Goal: Obtain resource: Download file/media

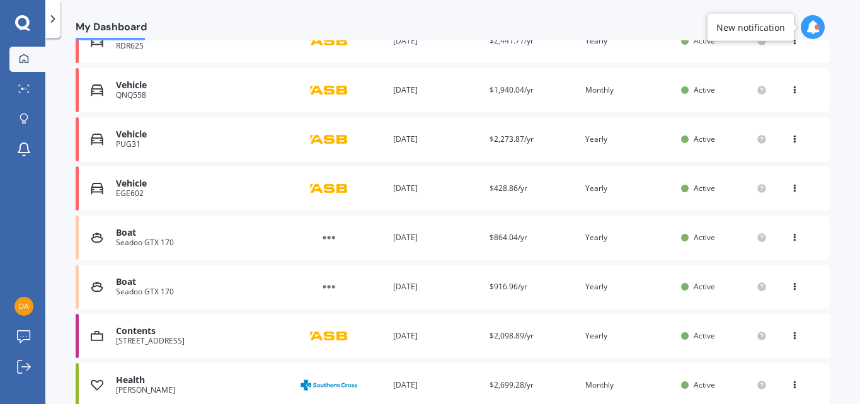
scroll to position [304, 0]
click at [646, 237] on div "You are paying Yearly" at bounding box center [628, 238] width 86 height 13
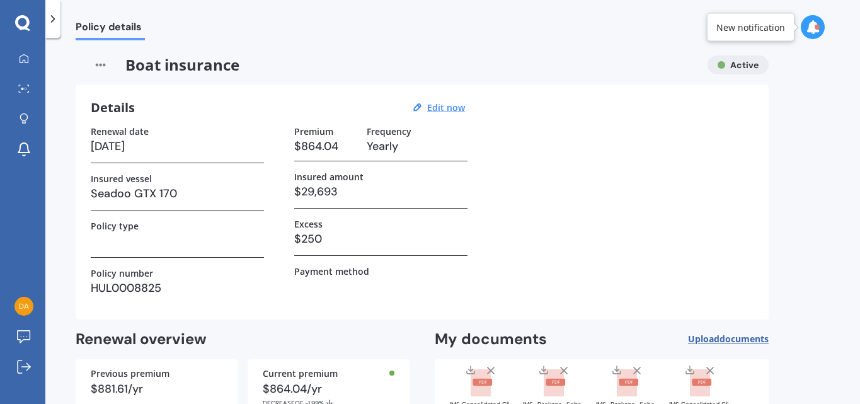
click at [670, 193] on div "Renewal date [DATE] Insured vessel Seadoo GTX 170 Policy type Policy number HUL…" at bounding box center [422, 215] width 663 height 178
click at [57, 28] on div at bounding box center [52, 19] width 15 height 38
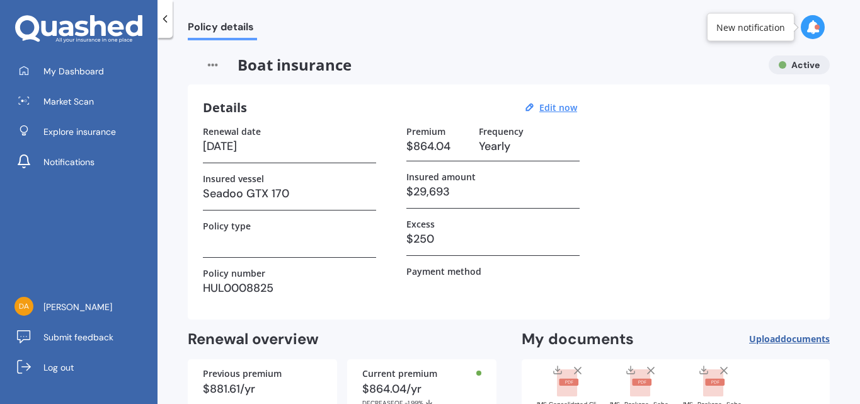
click at [165, 29] on div at bounding box center [165, 19] width 15 height 38
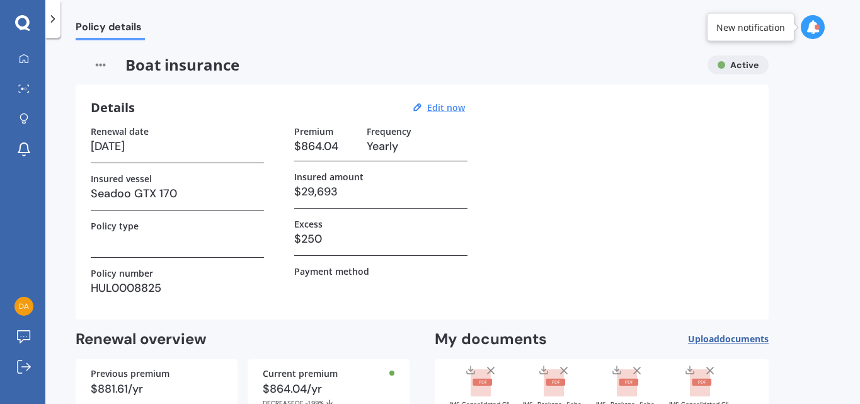
click at [372, 35] on div "Policy details" at bounding box center [452, 20] width 815 height 40
click at [593, 204] on div "Renewal date [DATE] Insured vessel Seadoo GTX 170 Policy type Policy number HUL…" at bounding box center [422, 215] width 663 height 178
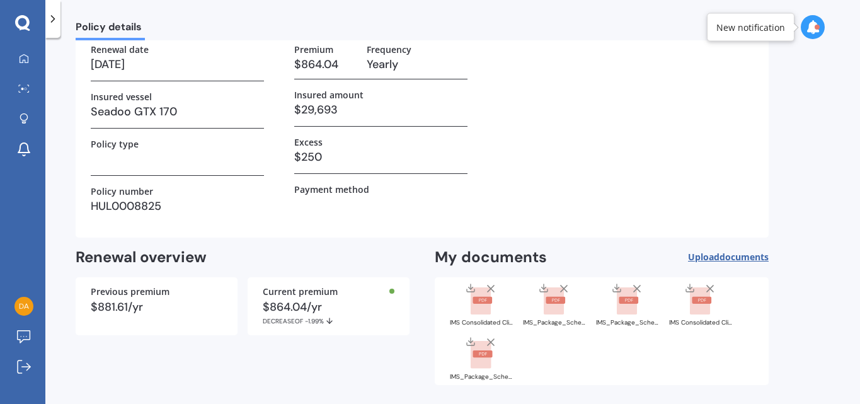
scroll to position [130, 0]
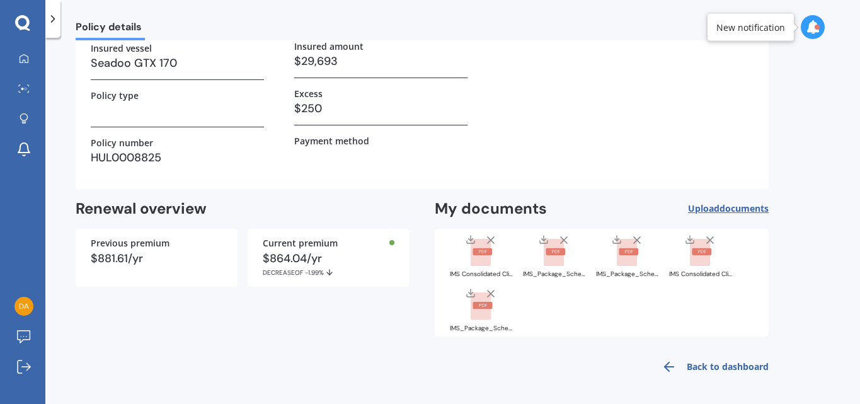
click at [474, 258] on rect at bounding box center [481, 253] width 20 height 28
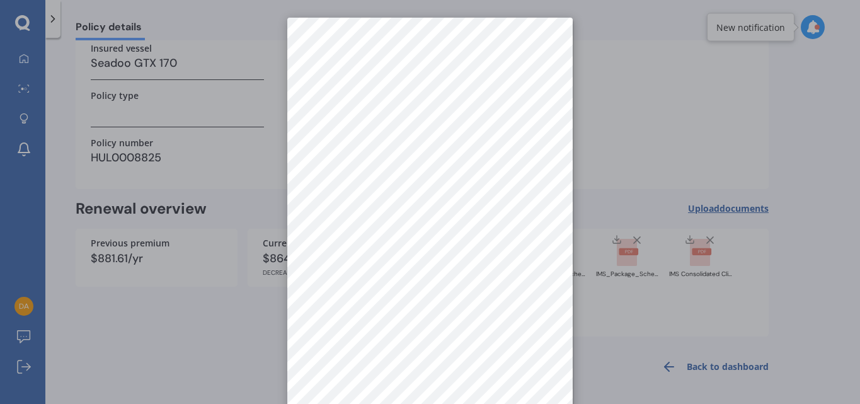
click at [602, 53] on div at bounding box center [430, 202] width 860 height 404
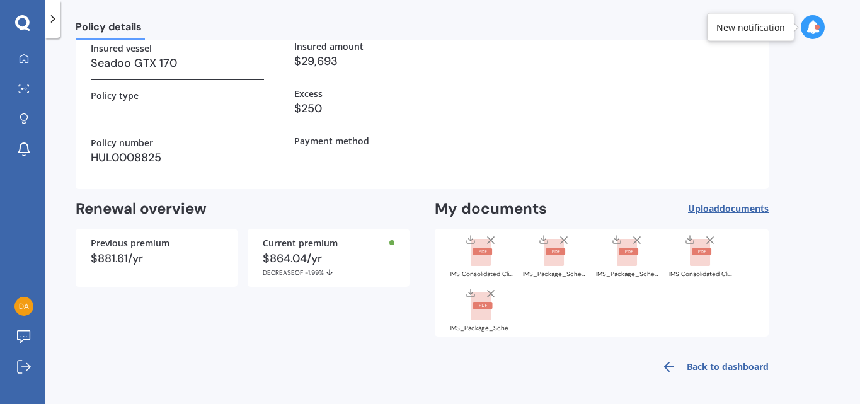
click at [554, 252] on icon at bounding box center [556, 251] width 8 height 3
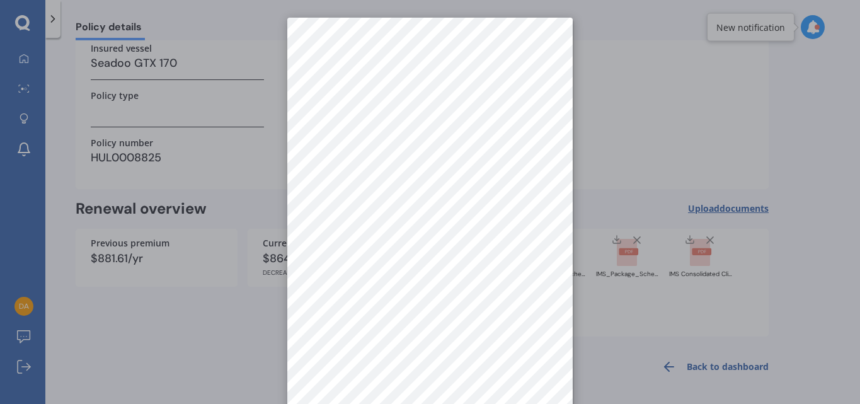
click at [608, 127] on div at bounding box center [430, 202] width 860 height 404
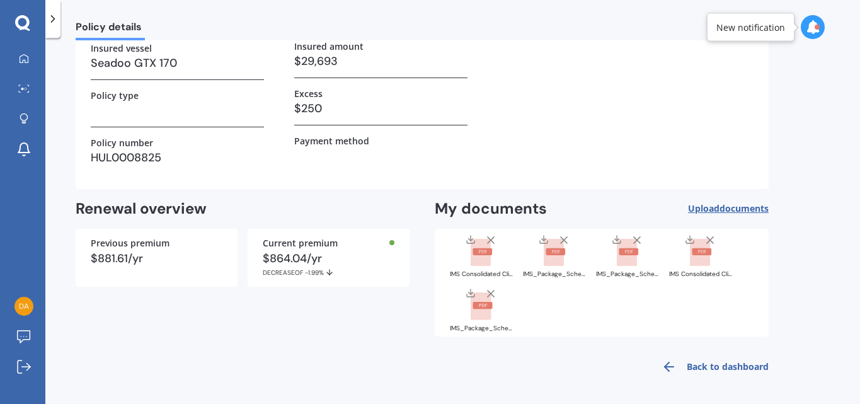
click at [623, 251] on rect at bounding box center [629, 251] width 20 height 7
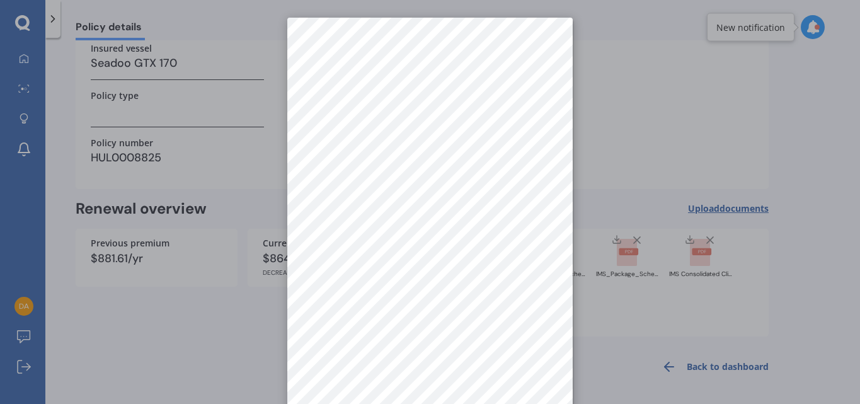
click at [699, 251] on div at bounding box center [430, 202] width 860 height 404
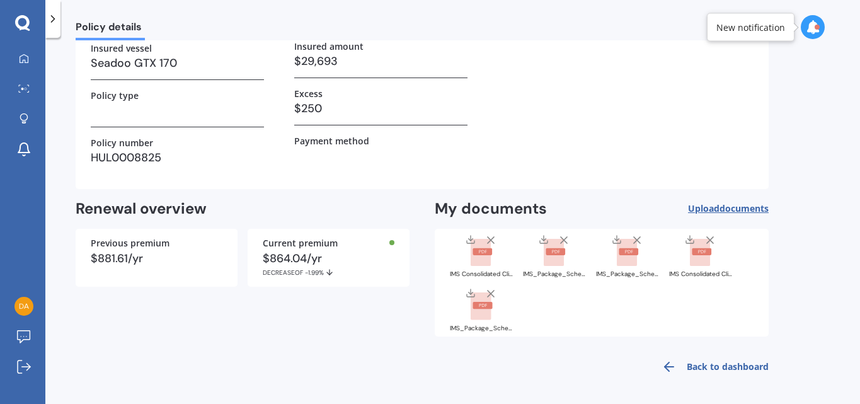
click at [699, 251] on rect at bounding box center [702, 251] width 20 height 7
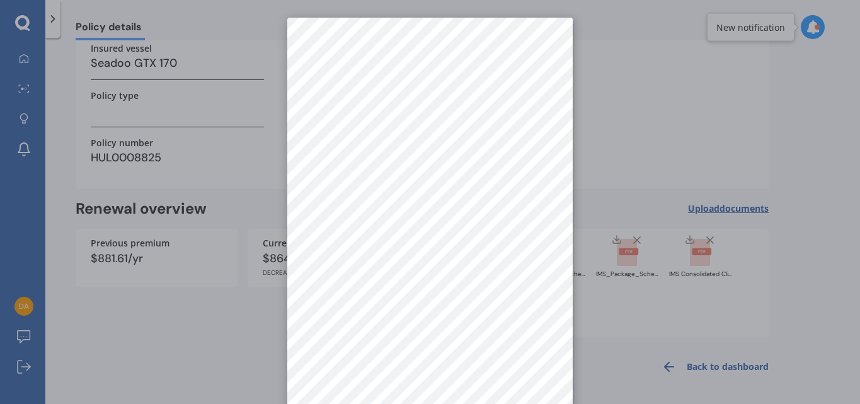
click at [699, 251] on div at bounding box center [430, 202] width 860 height 404
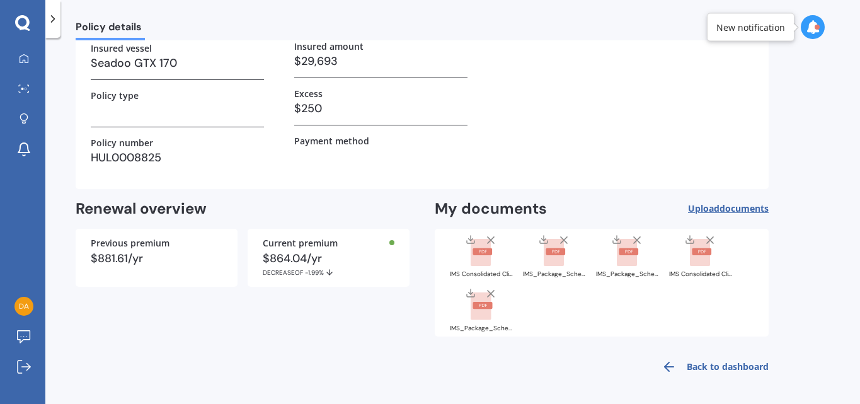
click at [477, 302] on rect at bounding box center [483, 305] width 20 height 7
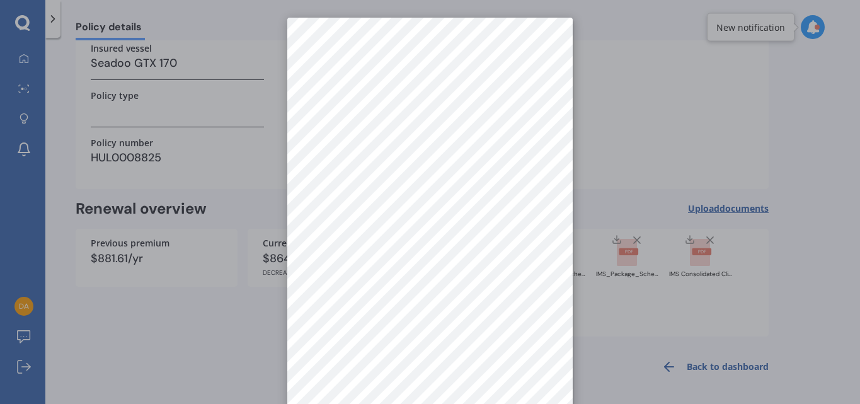
click at [611, 118] on div at bounding box center [430, 202] width 860 height 404
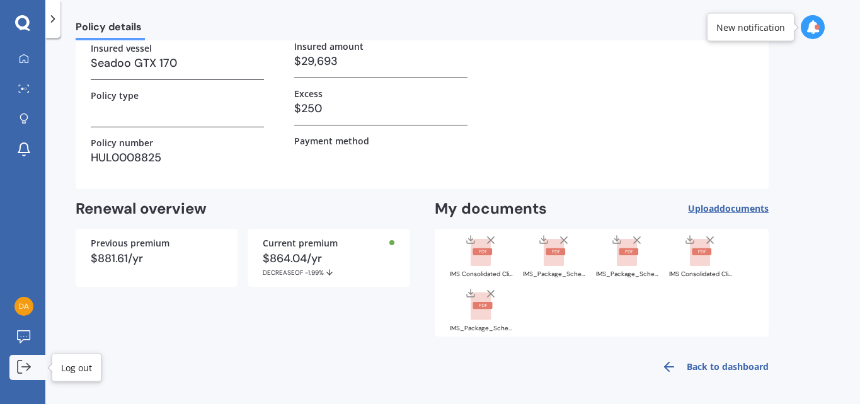
click at [26, 360] on icon at bounding box center [24, 367] width 14 height 14
